Goal: Task Accomplishment & Management: Complete application form

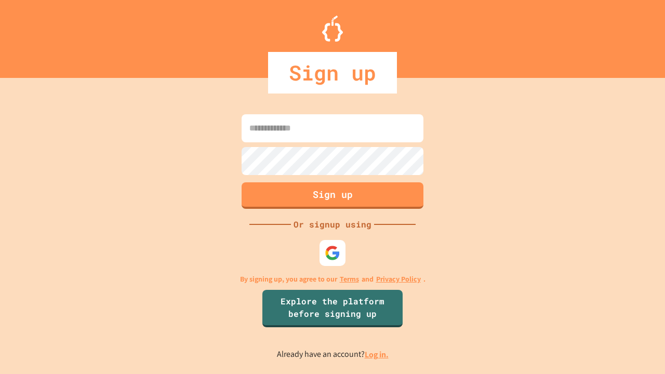
click at [377, 354] on link "Log in." at bounding box center [377, 354] width 24 height 11
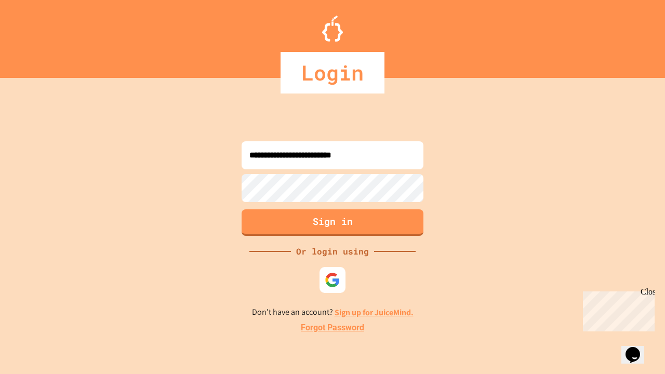
type input "**********"
